Goal: Task Accomplishment & Management: Use online tool/utility

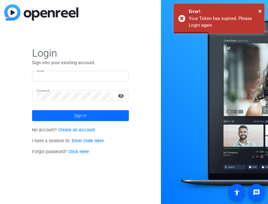
type input "[EMAIL_ADDRESS][PERSON_NAME][DOMAIN_NAME]"
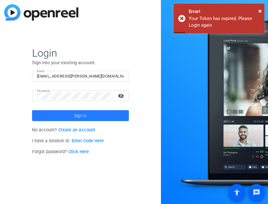
click at [91, 116] on span at bounding box center [80, 115] width 97 height 15
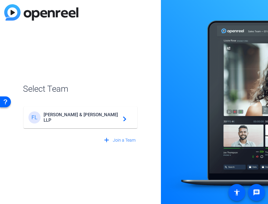
click at [97, 113] on div "FL Foley & Lardner LLP navigate_next" at bounding box center [80, 117] width 104 height 12
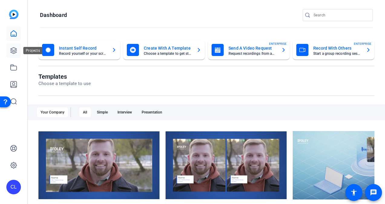
click at [17, 48] on icon at bounding box center [13, 50] width 7 height 7
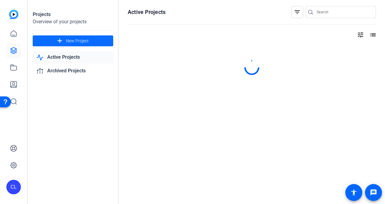
click at [86, 45] on span at bounding box center [73, 41] width 81 height 15
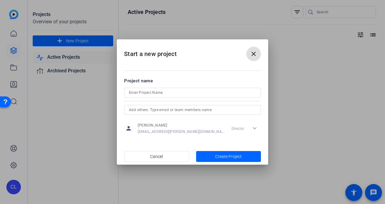
click at [154, 94] on input at bounding box center [192, 92] width 127 height 7
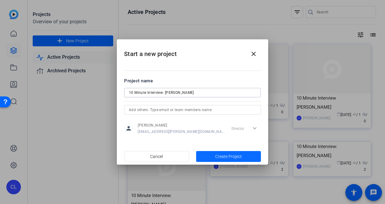
type input "10 Minute Interview: Daoud"
click at [214, 153] on span "button" at bounding box center [228, 156] width 65 height 15
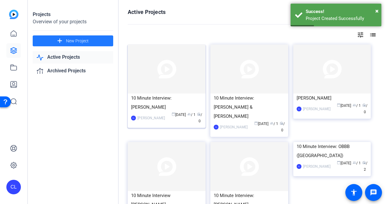
click at [151, 97] on div "10 Minute Interview: Daoud" at bounding box center [166, 103] width 71 height 18
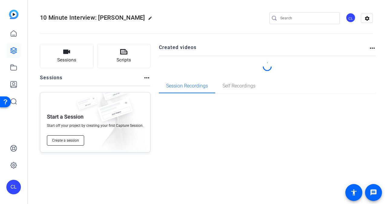
click at [73, 139] on span "Create a session" at bounding box center [65, 140] width 27 height 5
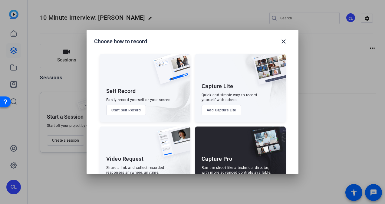
click at [233, 139] on div "Capture Pro Run the shoot like a technical director, with more advanced control…" at bounding box center [240, 161] width 91 height 68
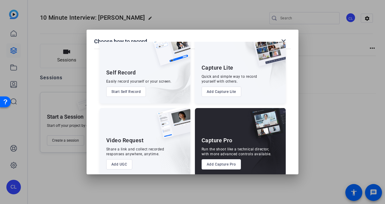
scroll to position [26, 0]
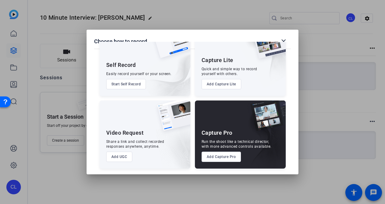
click at [224, 162] on button "Add Capture Pro" at bounding box center [222, 157] width 40 height 10
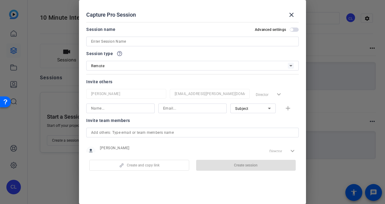
click at [135, 50] on div at bounding box center [192, 49] width 213 height 7
click at [134, 42] on input at bounding box center [192, 41] width 203 height 7
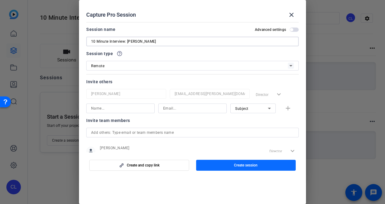
type input "10 Minute Interview: Daoud"
click at [204, 162] on span "button" at bounding box center [246, 165] width 100 height 15
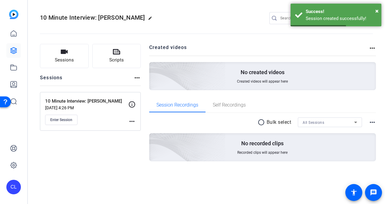
click at [131, 120] on mat-icon "more_horiz" at bounding box center [131, 121] width 7 height 7
click at [139, 128] on span "Edit Session" at bounding box center [147, 129] width 28 height 7
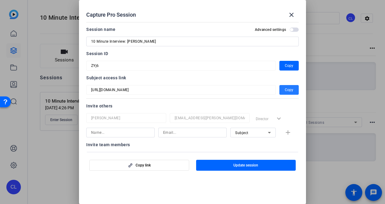
click at [268, 88] on span "button" at bounding box center [289, 90] width 19 height 15
click at [268, 64] on span "Copy" at bounding box center [289, 65] width 8 height 7
click at [268, 18] on mat-icon "close" at bounding box center [291, 14] width 7 height 7
